Goal: Task Accomplishment & Management: Use online tool/utility

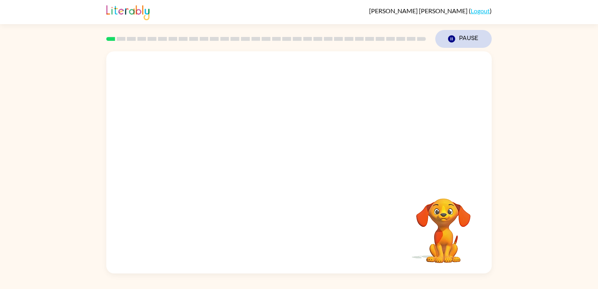
click at [447, 38] on icon "Pause" at bounding box center [451, 39] width 9 height 9
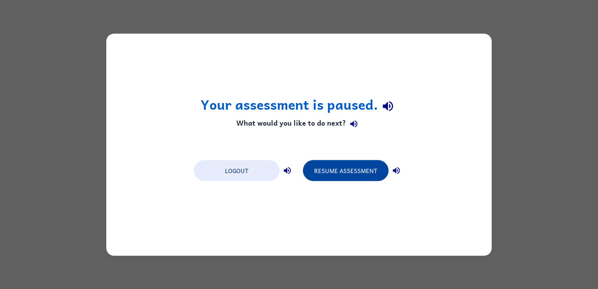
click at [356, 166] on button "Resume Assessment" at bounding box center [346, 170] width 86 height 21
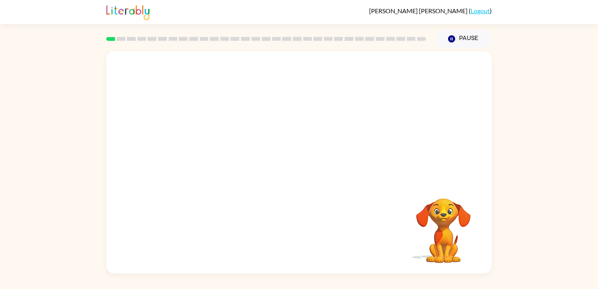
click at [244, 64] on video "Your browser must support playing .mp4 files to use Literably. Please try using…" at bounding box center [299, 116] width 386 height 131
click at [464, 36] on button "Pause Pause" at bounding box center [463, 39] width 56 height 18
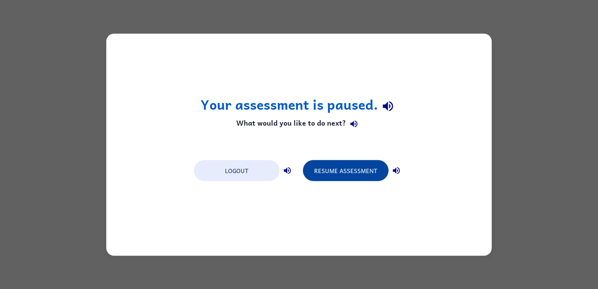
click at [347, 165] on button "Resume Assessment" at bounding box center [346, 170] width 86 height 21
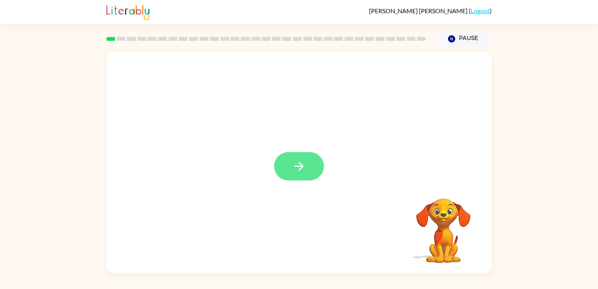
click at [289, 164] on button "button" at bounding box center [299, 166] width 50 height 28
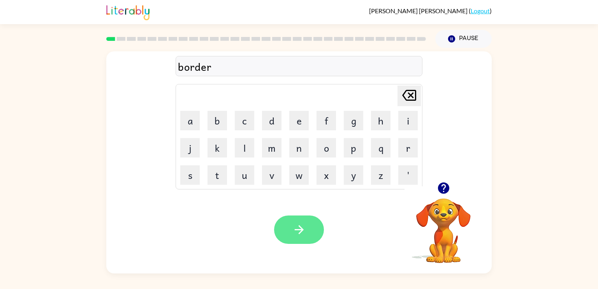
click at [307, 234] on button "button" at bounding box center [299, 230] width 50 height 28
click at [303, 227] on icon "button" at bounding box center [299, 230] width 14 height 14
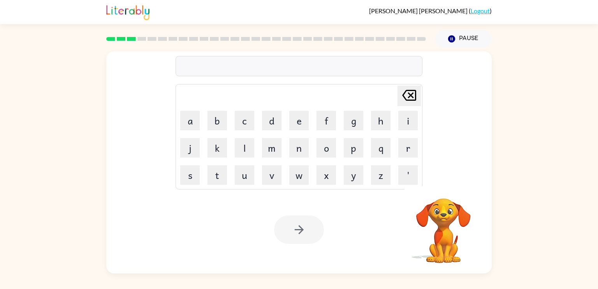
click at [241, 65] on div at bounding box center [299, 66] width 247 height 20
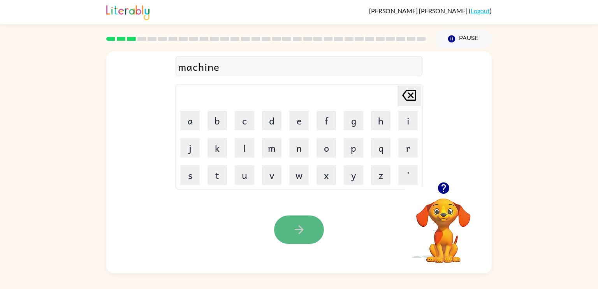
click at [291, 227] on button "button" at bounding box center [299, 230] width 50 height 28
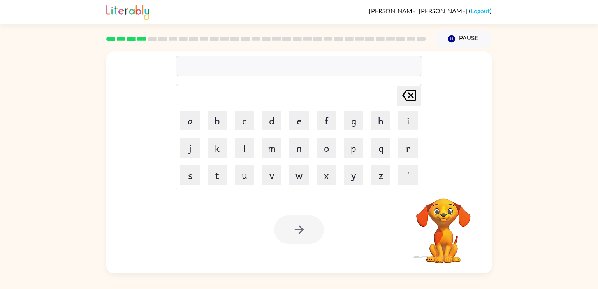
click at [255, 68] on div at bounding box center [299, 66] width 247 height 20
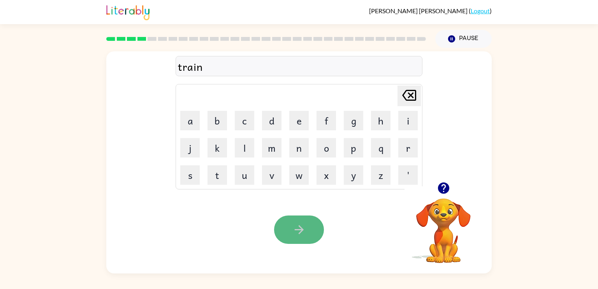
click at [300, 229] on icon "button" at bounding box center [299, 230] width 14 height 14
click at [227, 63] on div "defensve" at bounding box center [299, 66] width 242 height 16
click at [321, 227] on button "button" at bounding box center [299, 230] width 50 height 28
click at [299, 232] on icon "button" at bounding box center [299, 230] width 14 height 14
click at [304, 231] on icon "button" at bounding box center [299, 230] width 14 height 14
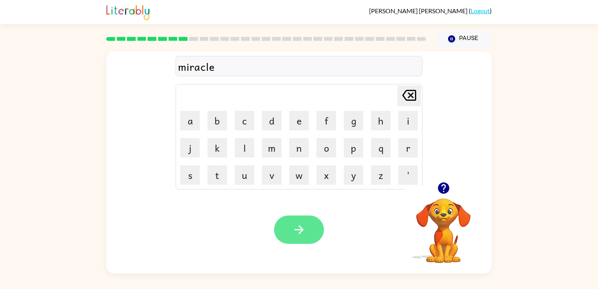
click at [306, 229] on button "button" at bounding box center [299, 230] width 50 height 28
click at [300, 229] on icon "button" at bounding box center [299, 230] width 14 height 14
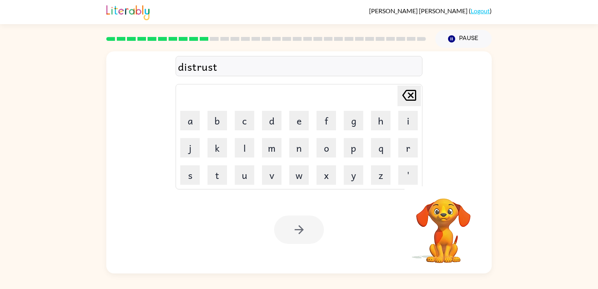
click at [306, 228] on div at bounding box center [299, 230] width 50 height 28
click at [306, 228] on icon "button" at bounding box center [299, 230] width 14 height 14
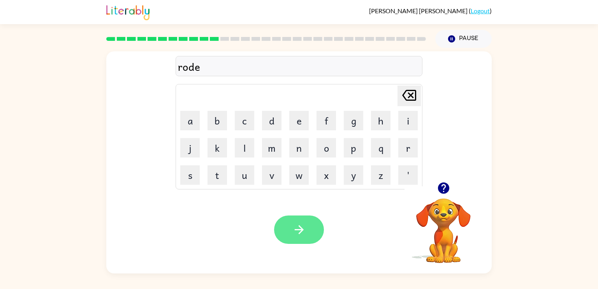
click at [301, 220] on button "button" at bounding box center [299, 230] width 50 height 28
click at [306, 231] on icon "button" at bounding box center [299, 230] width 14 height 14
click at [303, 236] on icon "button" at bounding box center [299, 230] width 14 height 14
click at [298, 232] on icon "button" at bounding box center [299, 230] width 14 height 14
click at [308, 231] on button "button" at bounding box center [299, 230] width 50 height 28
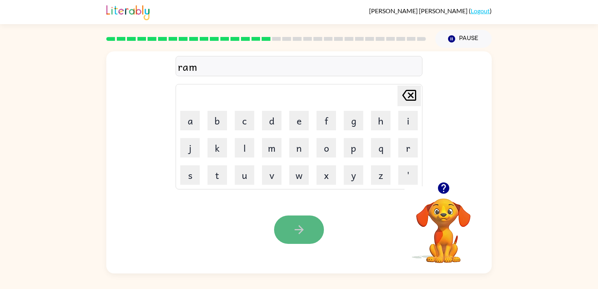
click at [303, 229] on icon "button" at bounding box center [298, 229] width 9 height 9
click at [296, 233] on icon "button" at bounding box center [299, 230] width 14 height 14
click at [312, 231] on button "button" at bounding box center [299, 230] width 50 height 28
click at [292, 219] on button "button" at bounding box center [299, 230] width 50 height 28
click at [308, 232] on button "button" at bounding box center [299, 230] width 50 height 28
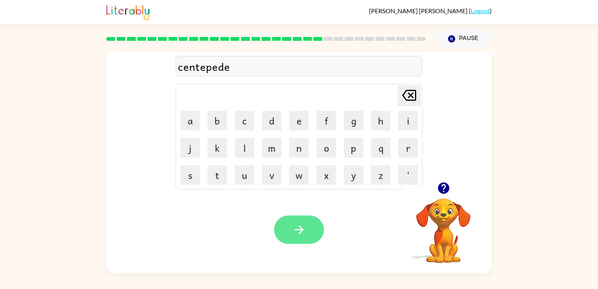
click at [310, 229] on button "button" at bounding box center [299, 230] width 50 height 28
click at [309, 228] on button "button" at bounding box center [299, 230] width 50 height 28
click at [309, 227] on button "button" at bounding box center [299, 230] width 50 height 28
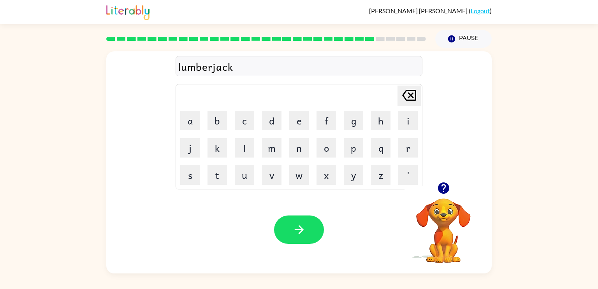
click at [309, 227] on button "button" at bounding box center [299, 230] width 50 height 28
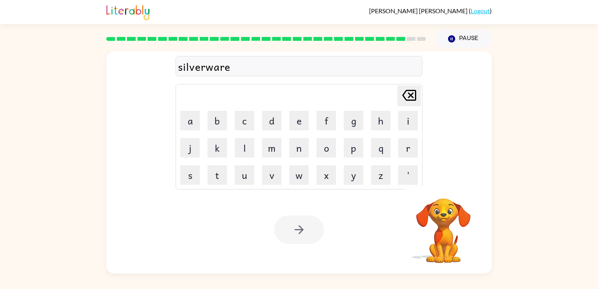
click at [308, 229] on div at bounding box center [299, 230] width 50 height 28
click at [308, 229] on button "button" at bounding box center [299, 230] width 50 height 28
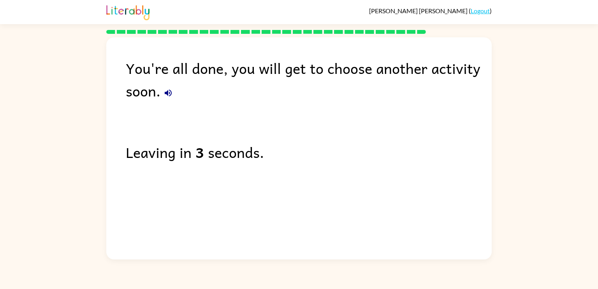
click at [263, 73] on div "You're all done, you will get to choose another activity soon." at bounding box center [309, 79] width 366 height 45
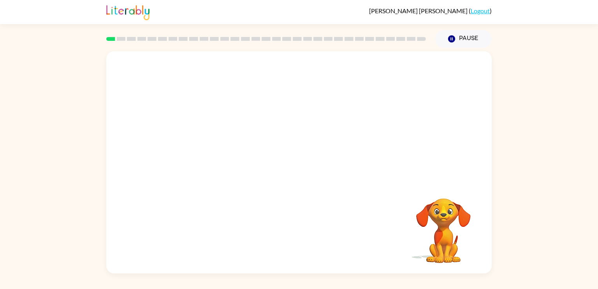
click at [198, 143] on video "Your browser must support playing .mp4 files to use Literably. Please try using…" at bounding box center [299, 116] width 386 height 131
click at [305, 167] on icon "button" at bounding box center [299, 167] width 14 height 14
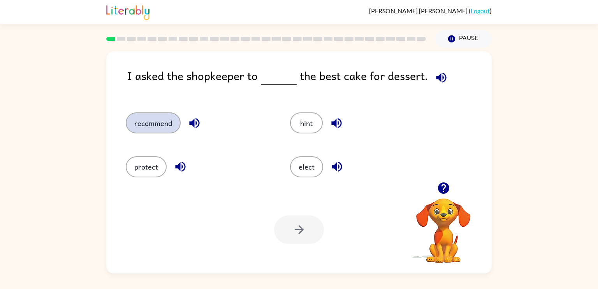
click at [151, 121] on button "recommend" at bounding box center [153, 123] width 55 height 21
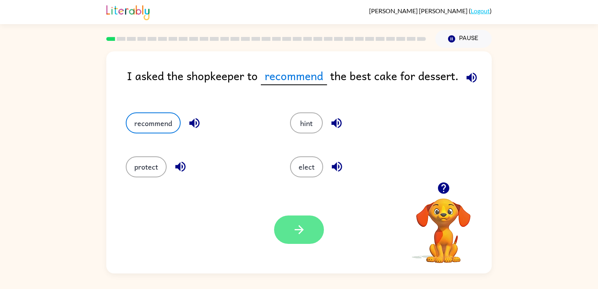
click at [297, 238] on button "button" at bounding box center [299, 230] width 50 height 28
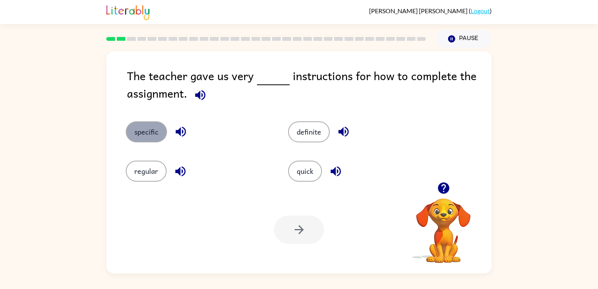
click at [139, 129] on button "specific" at bounding box center [146, 132] width 41 height 21
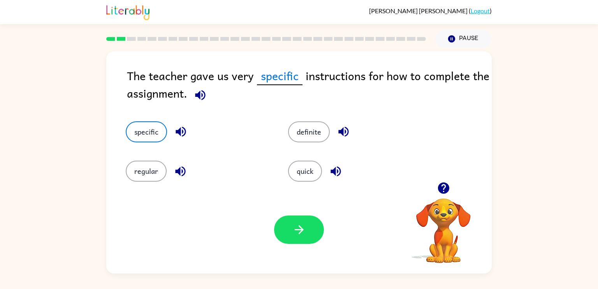
click at [274, 205] on div "Your browser must support playing .mp4 files to use Literably. Please try using…" at bounding box center [299, 230] width 386 height 88
click at [287, 215] on div "Your browser must support playing .mp4 files to use Literably. Please try using…" at bounding box center [299, 230] width 386 height 88
click at [290, 220] on button "button" at bounding box center [299, 230] width 50 height 28
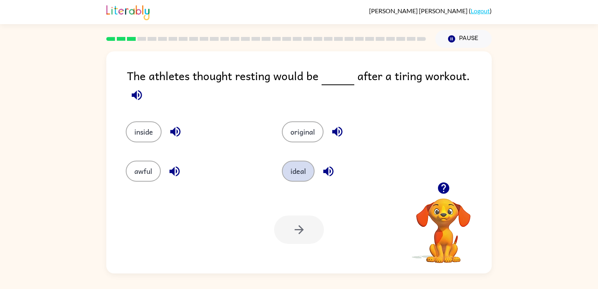
click at [294, 165] on button "ideal" at bounding box center [298, 171] width 33 height 21
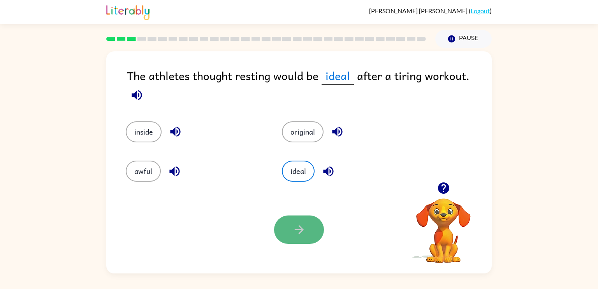
click at [295, 233] on icon "button" at bounding box center [299, 230] width 14 height 14
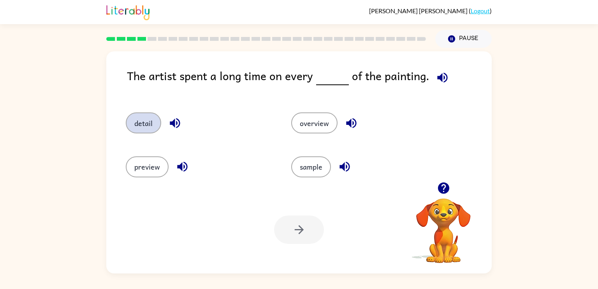
click at [138, 130] on button "detail" at bounding box center [143, 123] width 35 height 21
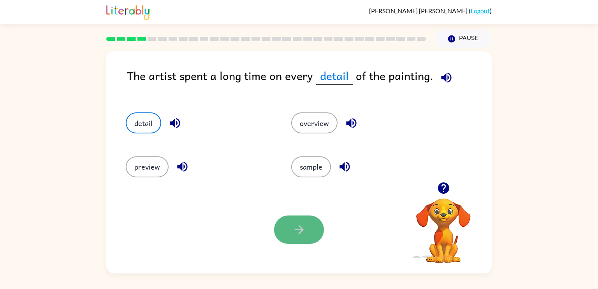
click at [277, 224] on button "button" at bounding box center [299, 230] width 50 height 28
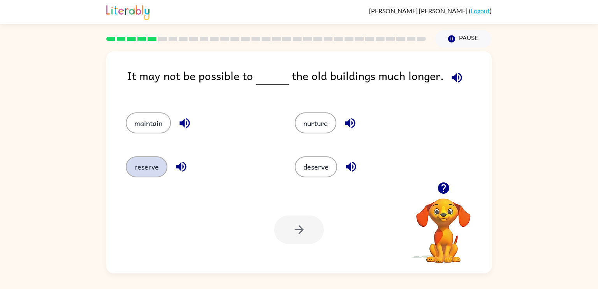
click at [135, 165] on button "reserve" at bounding box center [147, 167] width 42 height 21
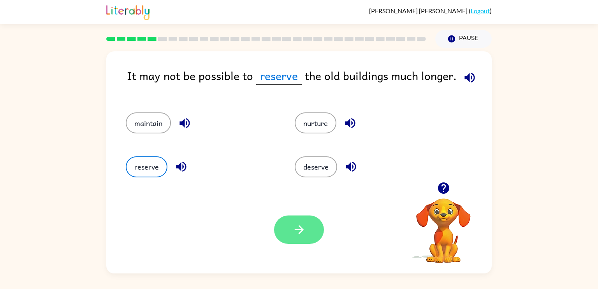
click at [287, 233] on button "button" at bounding box center [299, 230] width 50 height 28
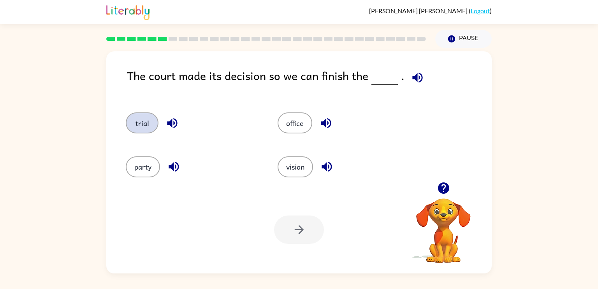
click at [139, 121] on button "trial" at bounding box center [142, 123] width 33 height 21
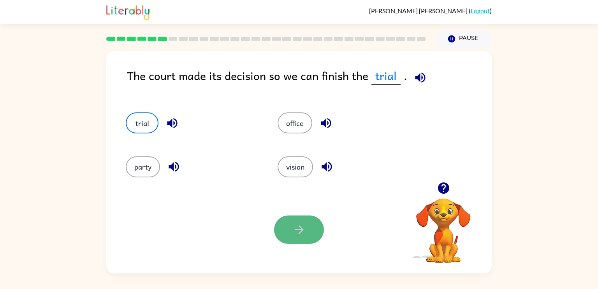
click at [292, 226] on icon "button" at bounding box center [299, 230] width 14 height 14
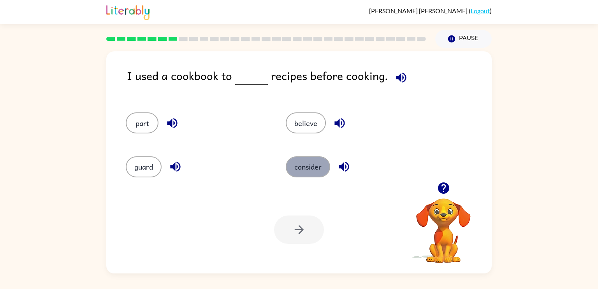
click at [312, 166] on button "consider" at bounding box center [308, 167] width 44 height 21
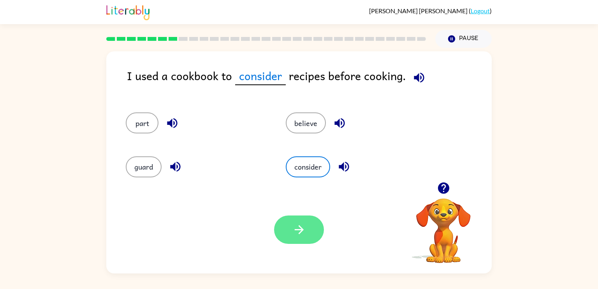
click at [307, 230] on button "button" at bounding box center [299, 230] width 50 height 28
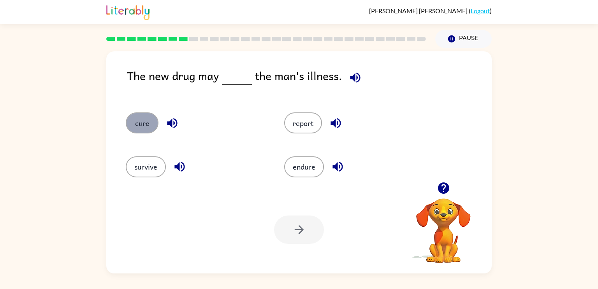
click at [142, 119] on button "cure" at bounding box center [142, 123] width 33 height 21
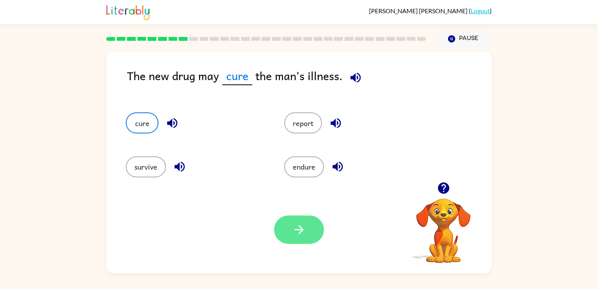
click at [286, 229] on button "button" at bounding box center [299, 230] width 50 height 28
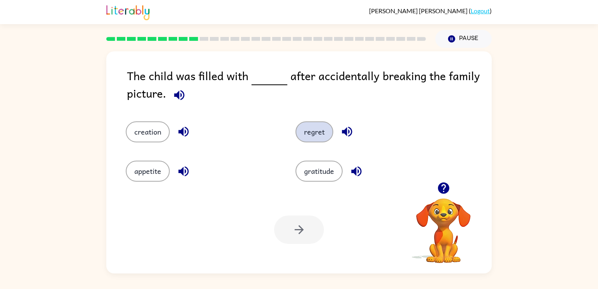
click at [307, 134] on button "regret" at bounding box center [315, 132] width 38 height 21
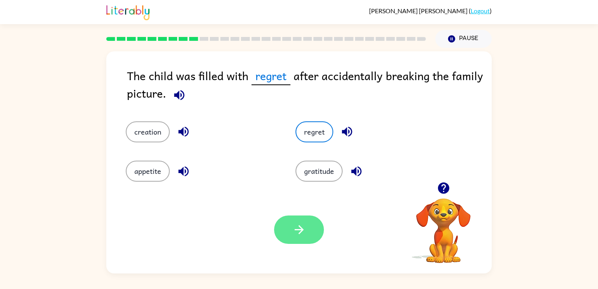
click at [302, 226] on icon "button" at bounding box center [299, 230] width 14 height 14
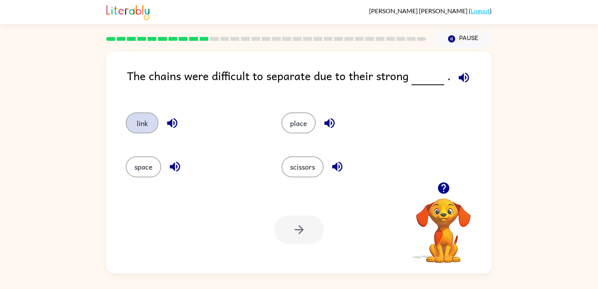
click at [135, 123] on button "link" at bounding box center [142, 123] width 33 height 21
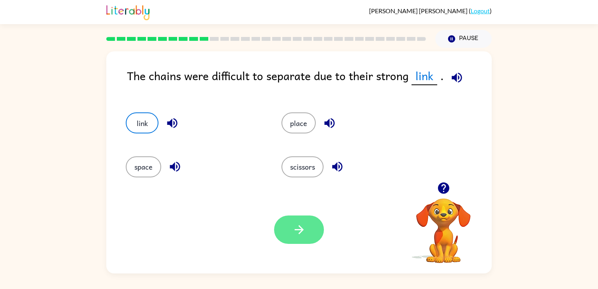
click at [278, 228] on button "button" at bounding box center [299, 230] width 50 height 28
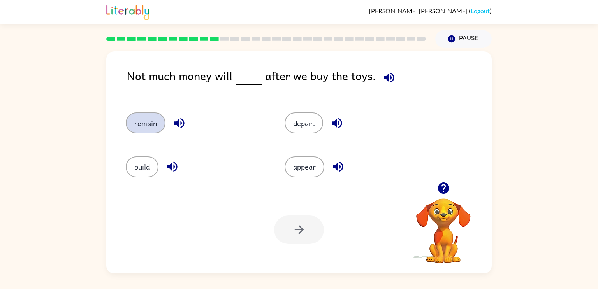
click at [127, 118] on button "remain" at bounding box center [146, 123] width 40 height 21
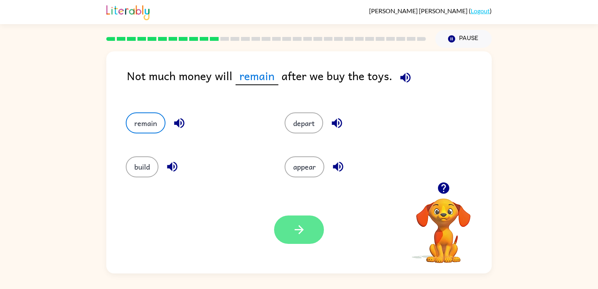
click at [301, 238] on button "button" at bounding box center [299, 230] width 50 height 28
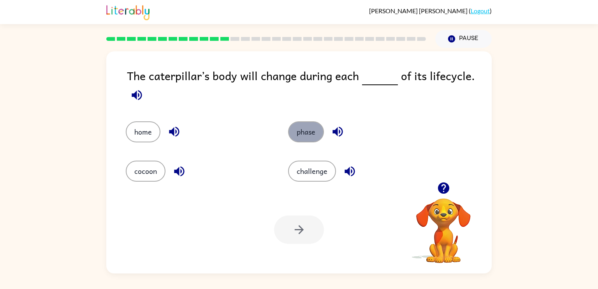
click at [300, 141] on button "phase" at bounding box center [306, 132] width 36 height 21
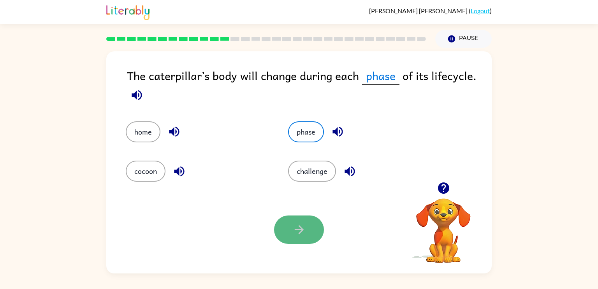
click at [305, 234] on icon "button" at bounding box center [299, 230] width 14 height 14
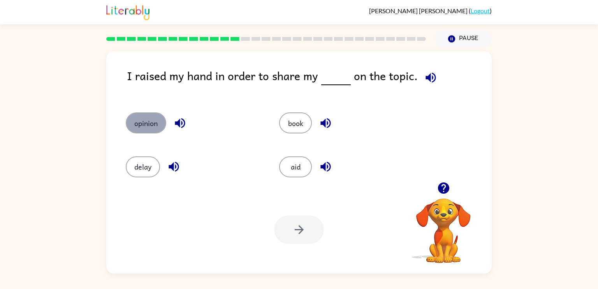
click at [153, 130] on button "opinion" at bounding box center [146, 123] width 41 height 21
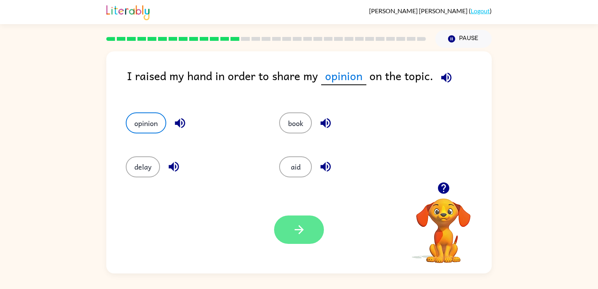
click at [291, 230] on button "button" at bounding box center [299, 230] width 50 height 28
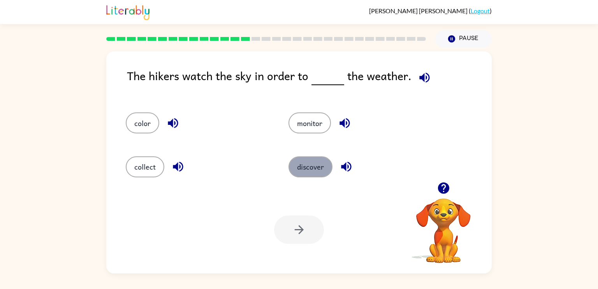
click at [306, 164] on button "discover" at bounding box center [311, 167] width 44 height 21
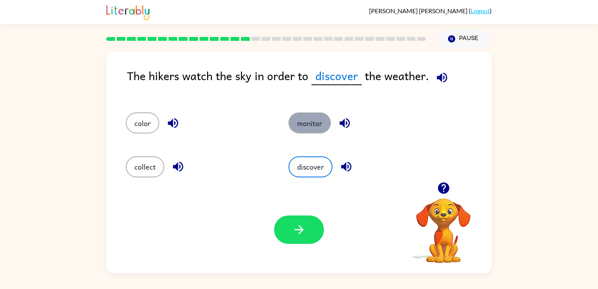
click at [313, 117] on button "monitor" at bounding box center [310, 123] width 42 height 21
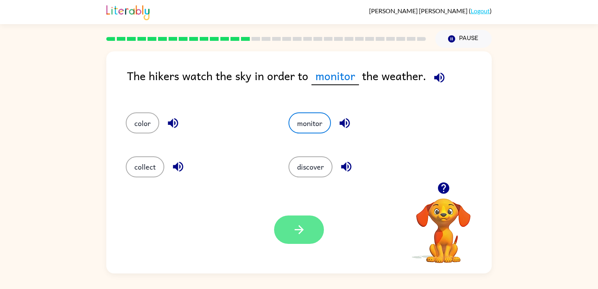
click at [284, 233] on button "button" at bounding box center [299, 230] width 50 height 28
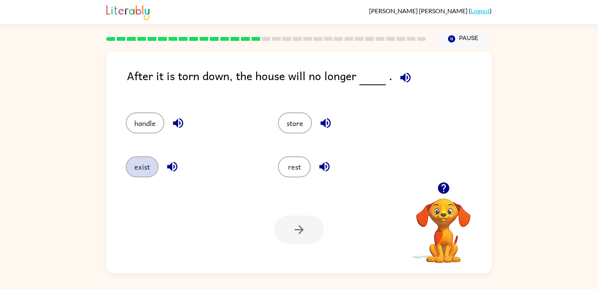
click at [139, 168] on button "exist" at bounding box center [142, 167] width 33 height 21
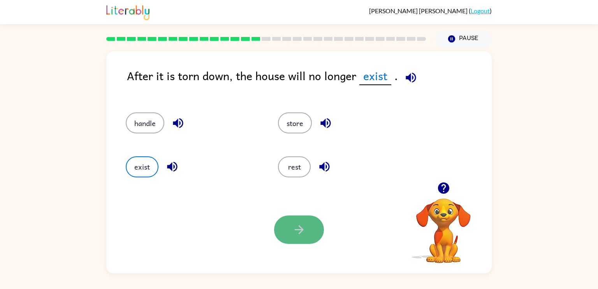
click at [294, 228] on icon "button" at bounding box center [299, 230] width 14 height 14
click at [294, 228] on div at bounding box center [299, 230] width 50 height 28
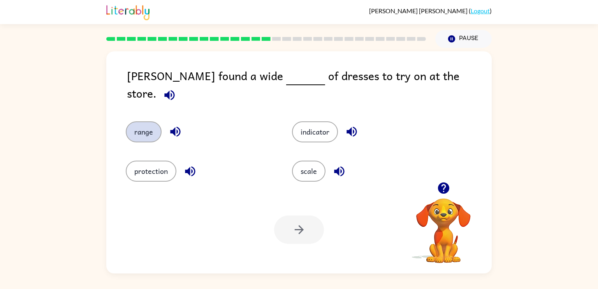
click at [147, 122] on button "range" at bounding box center [144, 132] width 36 height 21
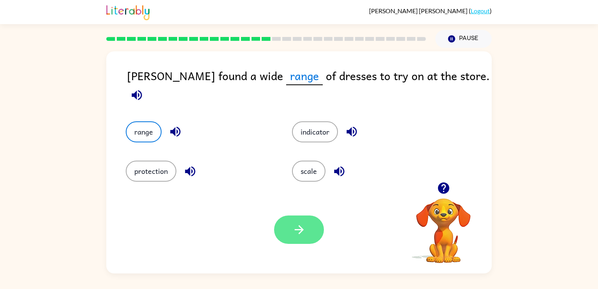
click at [301, 241] on button "button" at bounding box center [299, 230] width 50 height 28
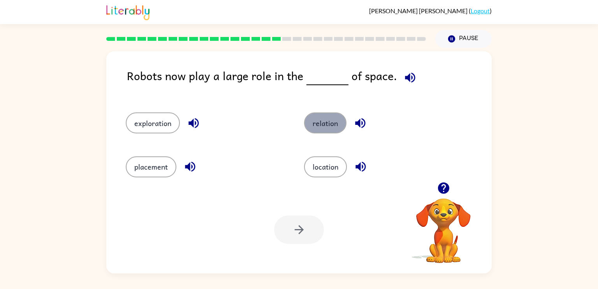
click at [323, 127] on button "relation" at bounding box center [325, 123] width 42 height 21
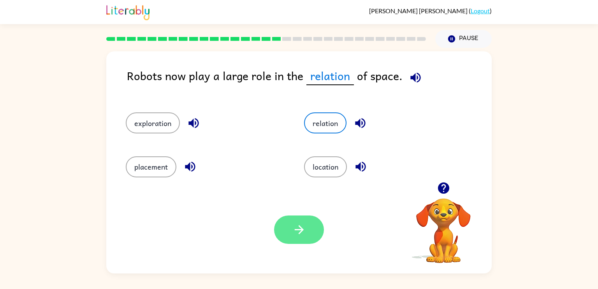
click at [307, 230] on button "button" at bounding box center [299, 230] width 50 height 28
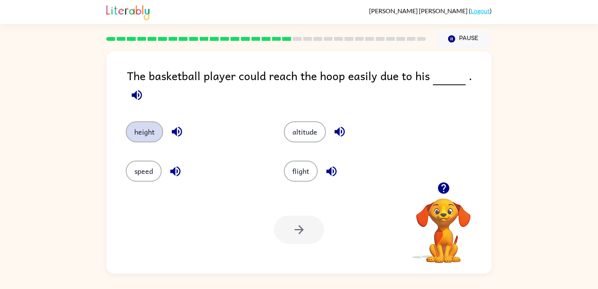
click at [143, 130] on button "height" at bounding box center [144, 132] width 37 height 21
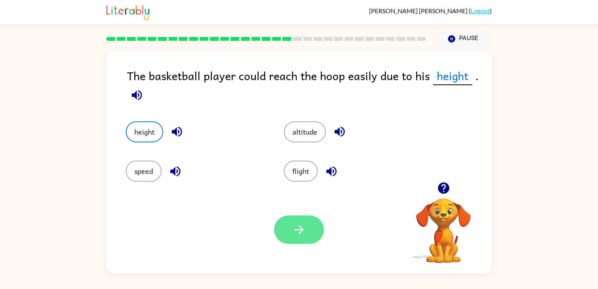
click at [304, 233] on icon "button" at bounding box center [299, 230] width 14 height 14
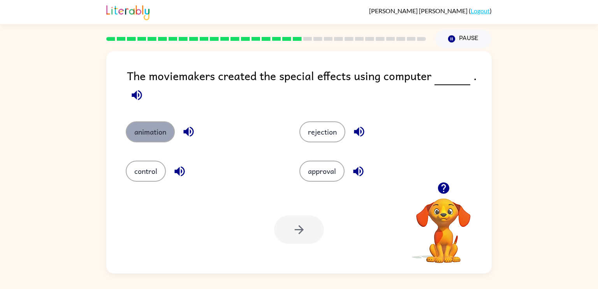
click at [153, 128] on button "animation" at bounding box center [150, 132] width 49 height 21
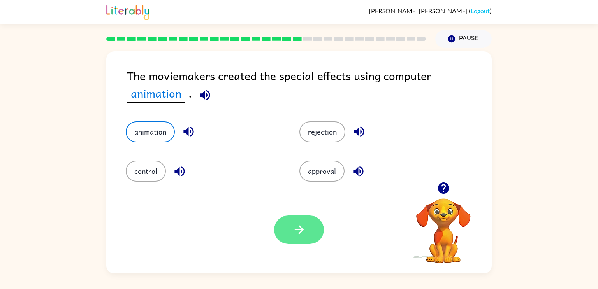
click at [290, 237] on button "button" at bounding box center [299, 230] width 50 height 28
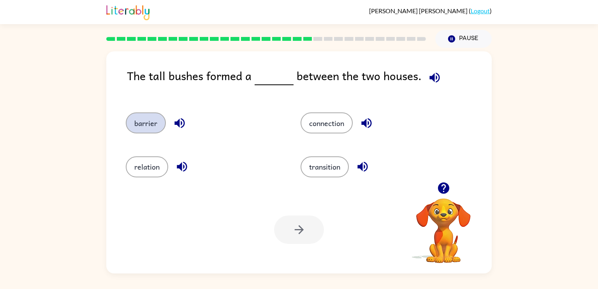
click at [148, 123] on button "barrier" at bounding box center [146, 123] width 40 height 21
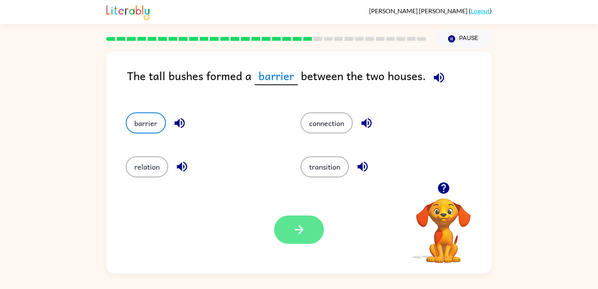
click at [299, 218] on button "button" at bounding box center [299, 230] width 50 height 28
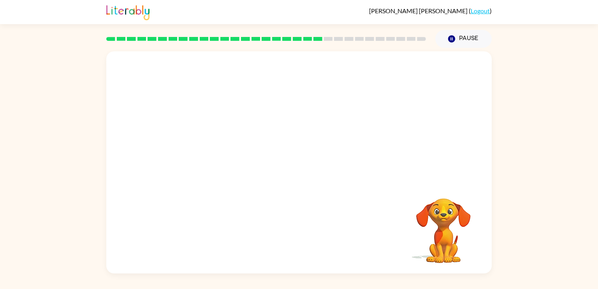
click at [225, 163] on video "Your browser must support playing .mp4 files to use Literably. Please try using…" at bounding box center [299, 116] width 386 height 131
click at [296, 185] on div "Your browser must support playing .mp4 files to use Literably. Please try using…" at bounding box center [299, 162] width 386 height 222
click at [298, 200] on div "Your browser must support playing .mp4 files to use Literably. Please try using…" at bounding box center [299, 162] width 386 height 222
click at [236, 194] on div "Your browser must support playing .mp4 files to use Literably. Please try using…" at bounding box center [299, 162] width 386 height 222
click at [297, 161] on icon "button" at bounding box center [299, 167] width 14 height 14
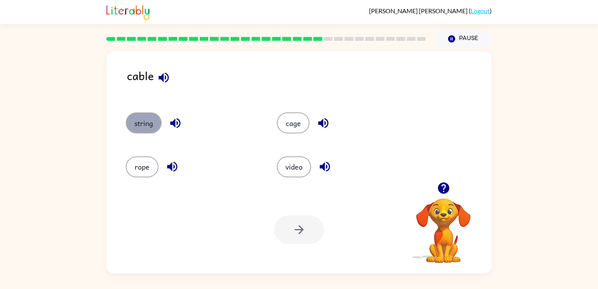
click at [141, 119] on button "string" at bounding box center [144, 123] width 36 height 21
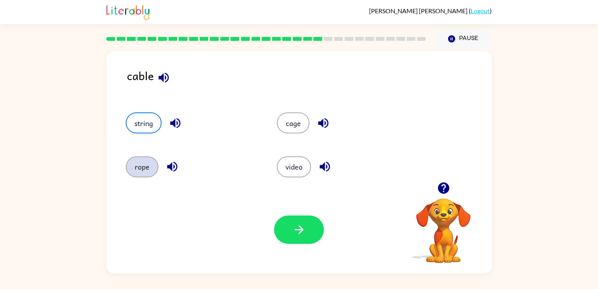
click at [139, 165] on button "rope" at bounding box center [142, 167] width 33 height 21
click at [144, 127] on button "string" at bounding box center [144, 123] width 36 height 21
click at [297, 224] on icon "button" at bounding box center [299, 230] width 14 height 14
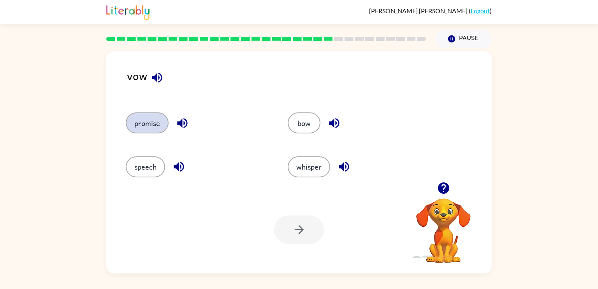
click at [150, 128] on button "promise" at bounding box center [147, 123] width 43 height 21
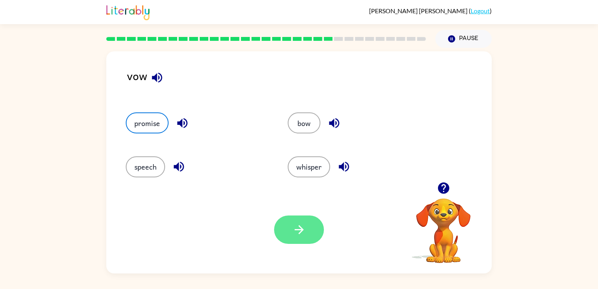
click at [308, 236] on button "button" at bounding box center [299, 230] width 50 height 28
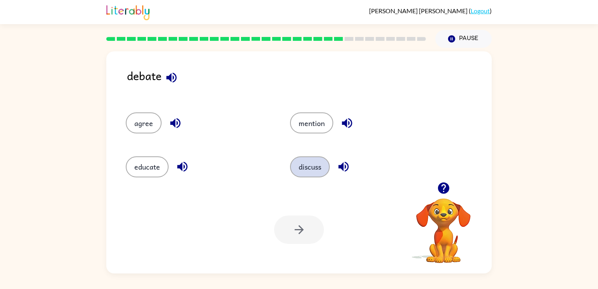
click at [321, 166] on button "discuss" at bounding box center [310, 167] width 40 height 21
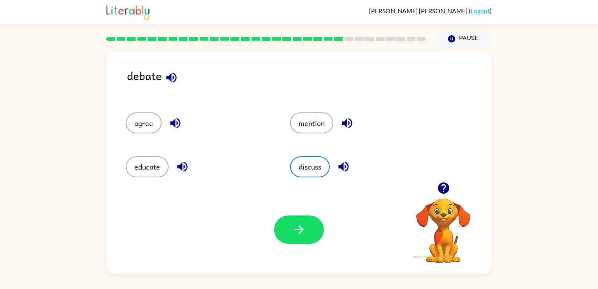
click at [292, 255] on div "Your browser must support playing .mp4 files to use Literably. Please try using…" at bounding box center [299, 230] width 386 height 88
click at [301, 221] on button "button" at bounding box center [299, 230] width 50 height 28
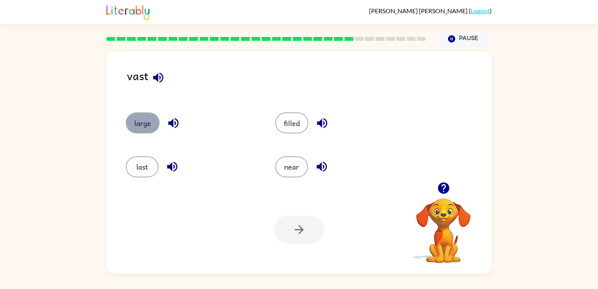
click at [149, 125] on button "large" at bounding box center [143, 123] width 34 height 21
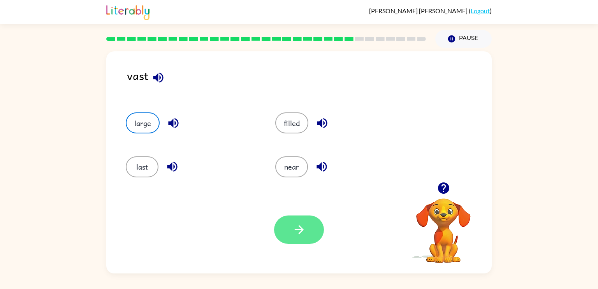
click at [299, 217] on button "button" at bounding box center [299, 230] width 50 height 28
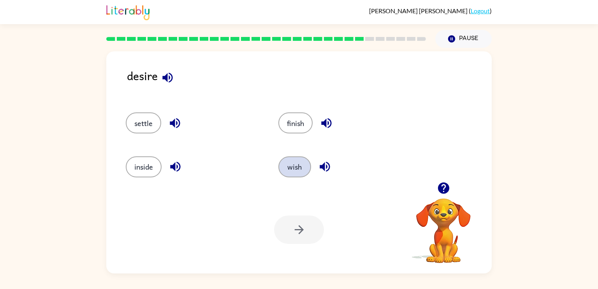
click at [281, 166] on button "wish" at bounding box center [294, 167] width 33 height 21
click at [305, 229] on icon "button" at bounding box center [299, 230] width 14 height 14
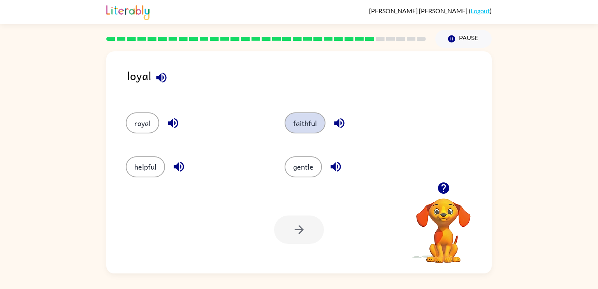
click at [307, 124] on button "faithful" at bounding box center [305, 123] width 41 height 21
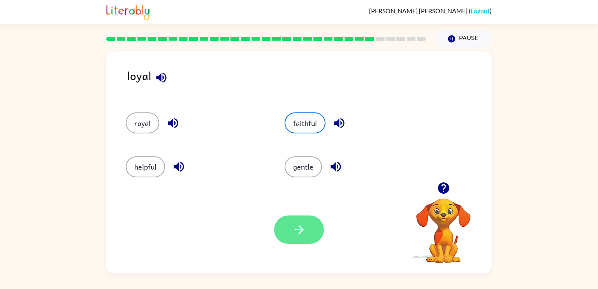
click at [296, 217] on button "button" at bounding box center [299, 230] width 50 height 28
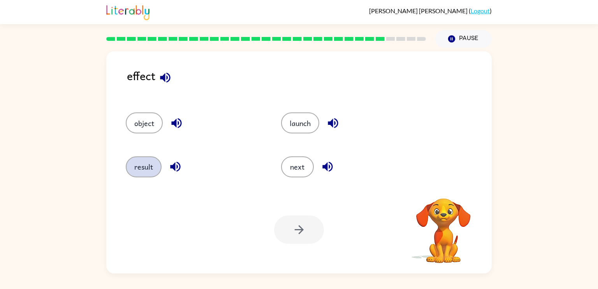
click at [146, 174] on button "result" at bounding box center [144, 167] width 36 height 21
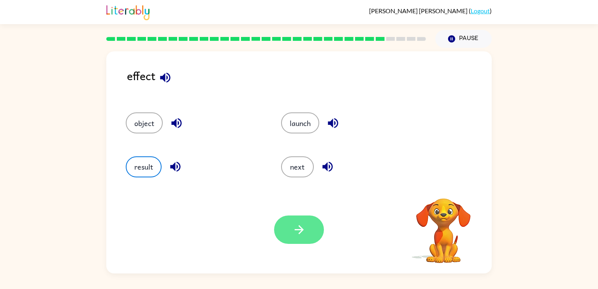
click at [310, 239] on button "button" at bounding box center [299, 230] width 50 height 28
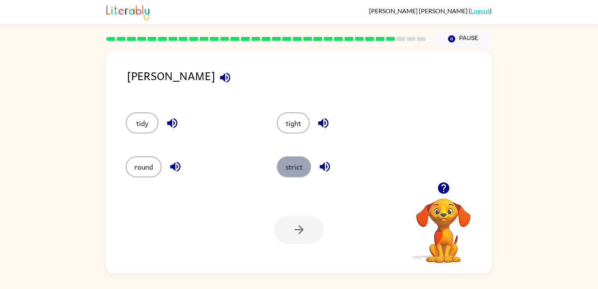
click at [290, 162] on button "strict" at bounding box center [294, 167] width 34 height 21
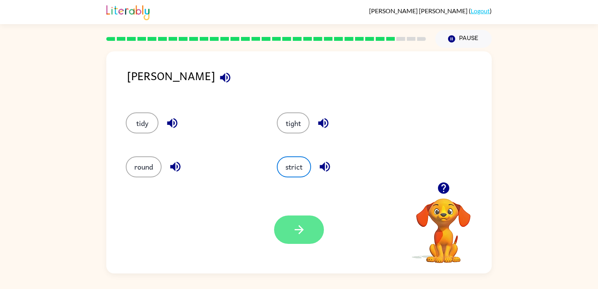
click at [299, 221] on button "button" at bounding box center [299, 230] width 50 height 28
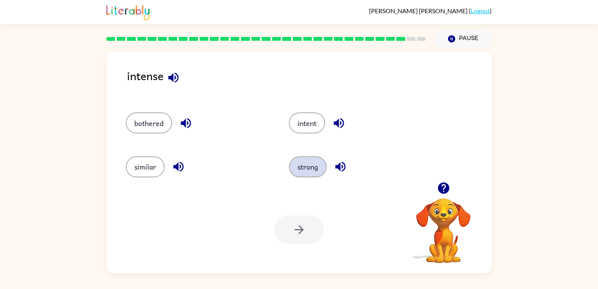
click at [303, 174] on button "strong" at bounding box center [308, 167] width 38 height 21
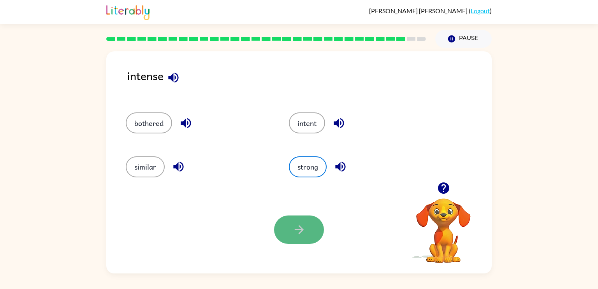
click at [297, 238] on button "button" at bounding box center [299, 230] width 50 height 28
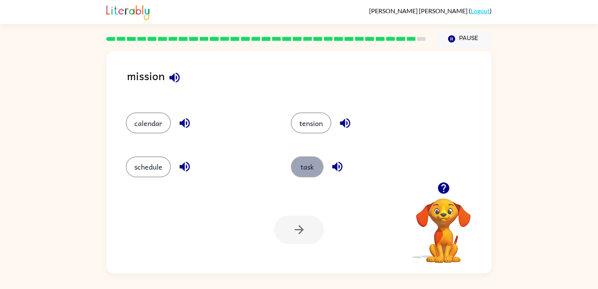
click at [300, 169] on button "task" at bounding box center [307, 167] width 33 height 21
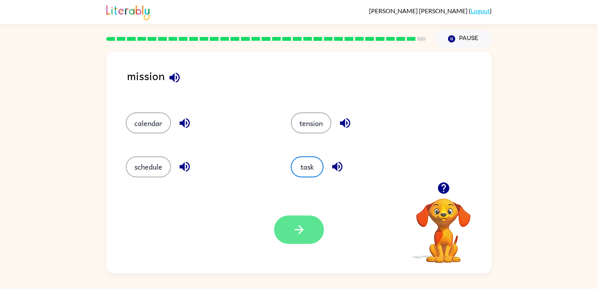
click at [308, 231] on button "button" at bounding box center [299, 230] width 50 height 28
